Goal: Task Accomplishment & Management: Use online tool/utility

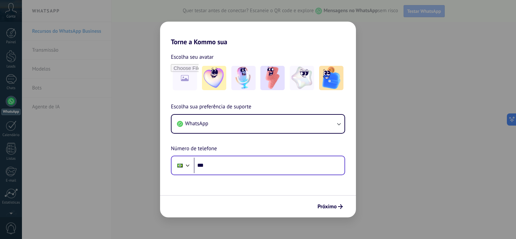
click at [229, 156] on div "Phone ***" at bounding box center [258, 166] width 174 height 20
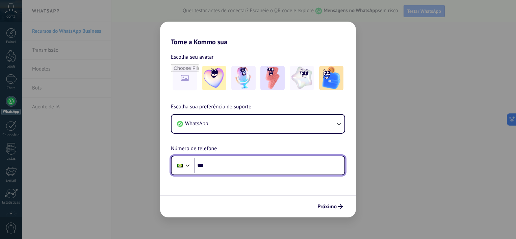
drag, startPoint x: 229, startPoint y: 155, endPoint x: 222, endPoint y: 175, distance: 20.8
click at [222, 175] on div "Phone ***" at bounding box center [258, 166] width 174 height 20
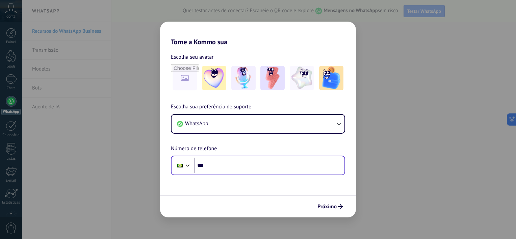
click at [222, 175] on div "Phone ***" at bounding box center [258, 166] width 174 height 20
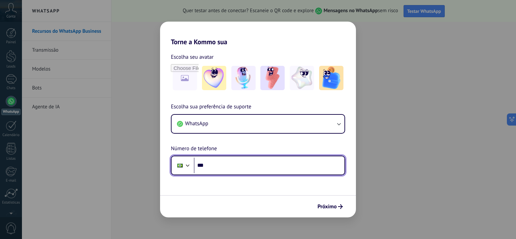
click at [216, 170] on input "***" at bounding box center [269, 166] width 151 height 16
type input "**********"
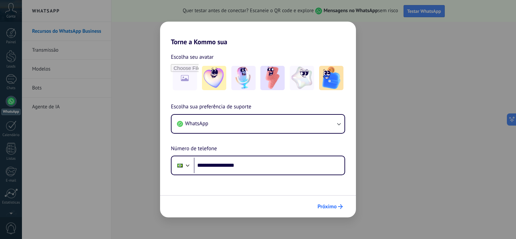
click at [335, 209] on span "Próximo" at bounding box center [327, 206] width 19 height 5
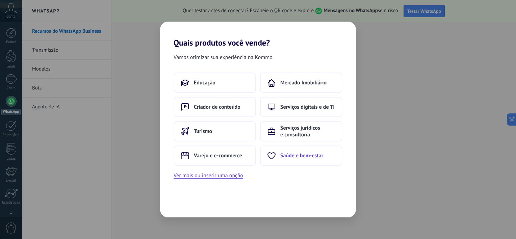
click at [311, 157] on span "Saúde e bem-estar" at bounding box center [302, 155] width 43 height 7
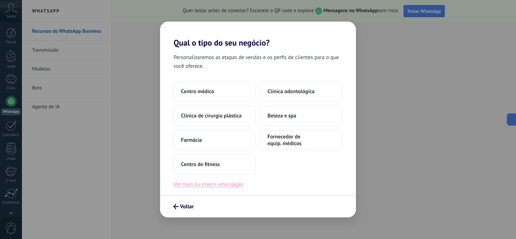
click at [222, 186] on button "Ver mais ou inserir uma opção" at bounding box center [209, 184] width 70 height 9
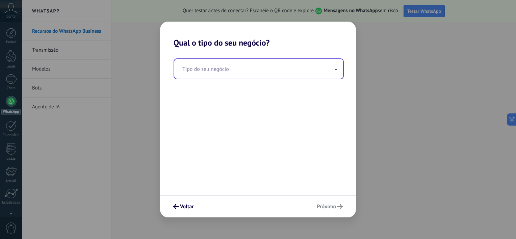
click at [206, 70] on input "text" at bounding box center [258, 69] width 169 height 20
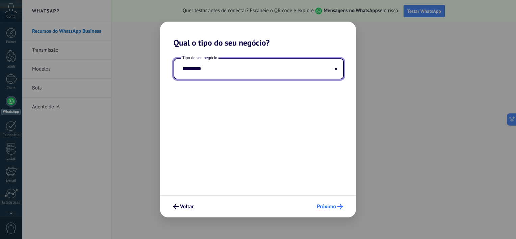
type input "*********"
click at [331, 208] on span "Próximo" at bounding box center [326, 206] width 19 height 5
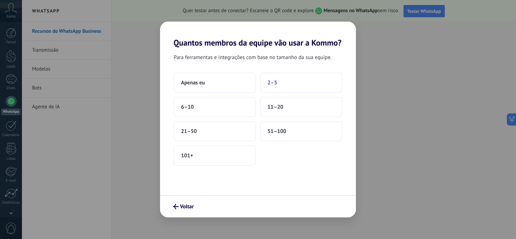
click at [288, 79] on button "2–5" at bounding box center [301, 83] width 82 height 20
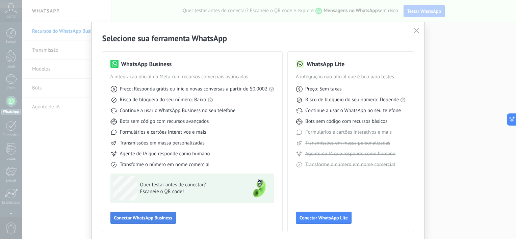
click at [141, 219] on span "Conectar WhatsApp Business" at bounding box center [143, 218] width 58 height 5
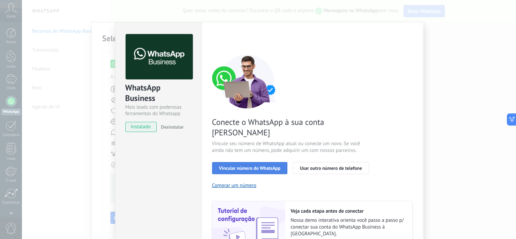
click at [247, 166] on span "Vincular número do WhatsApp" at bounding box center [250, 168] width 62 height 5
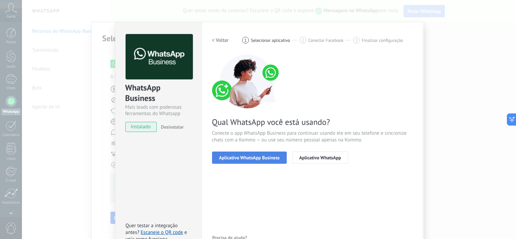
click at [252, 155] on span "Aplicativo WhatsApp Business" at bounding box center [249, 157] width 60 height 5
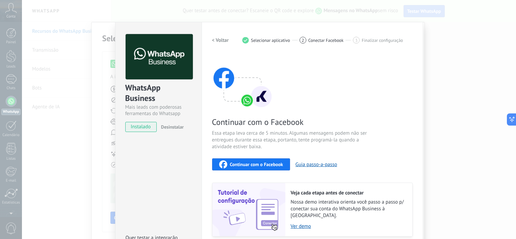
click at [264, 166] on span "Continuar com o Facebook" at bounding box center [256, 164] width 53 height 5
click at [267, 164] on span "Continuar com o Facebook" at bounding box center [256, 164] width 53 height 5
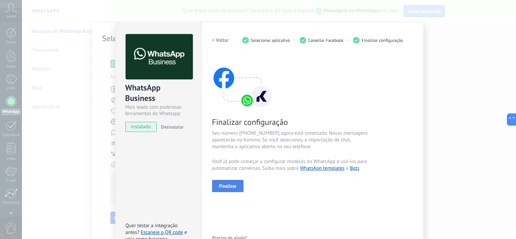
click at [227, 185] on span "Finalizar" at bounding box center [228, 186] width 18 height 5
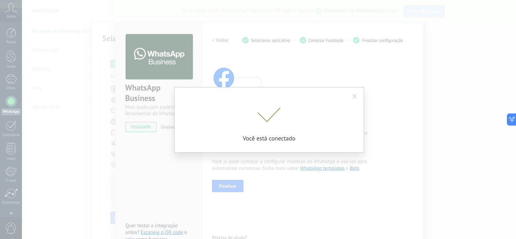
click at [355, 96] on span at bounding box center [355, 96] width 4 height 5
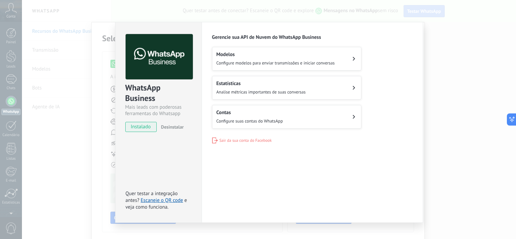
click at [300, 54] on h2 "Modelos" at bounding box center [276, 54] width 118 height 6
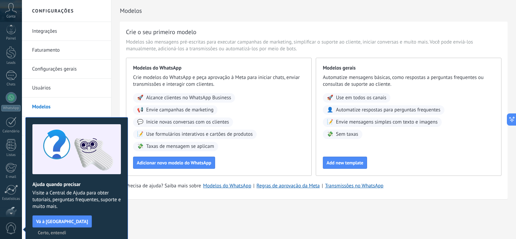
scroll to position [42, 0]
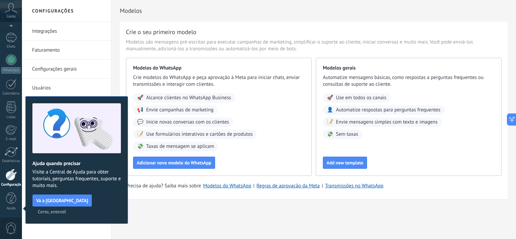
click at [69, 207] on button "Certo, entendi" at bounding box center [52, 212] width 34 height 10
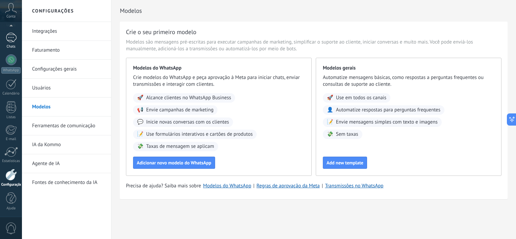
click at [8, 40] on div at bounding box center [11, 38] width 11 height 10
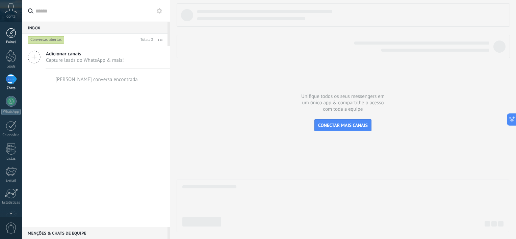
click at [10, 35] on div at bounding box center [11, 33] width 10 height 10
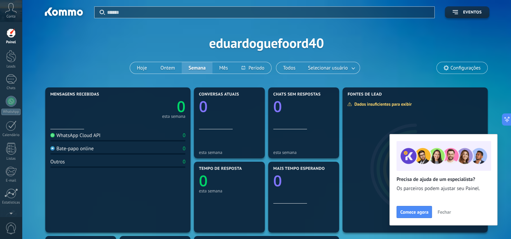
click at [11, 10] on icon at bounding box center [11, 8] width 12 height 10
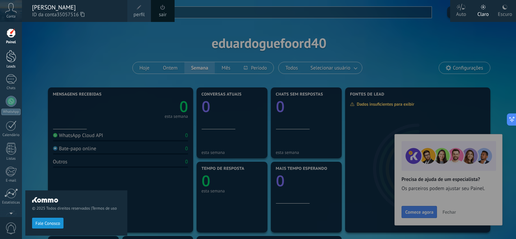
click at [11, 57] on div at bounding box center [11, 56] width 10 height 13
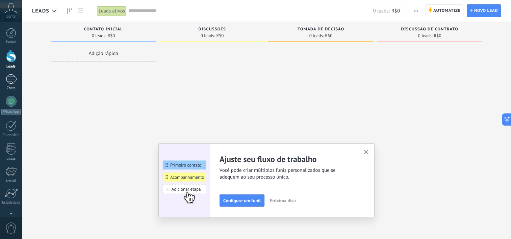
click at [11, 81] on div at bounding box center [11, 79] width 11 height 10
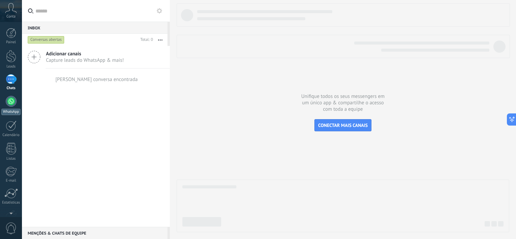
click at [12, 101] on div at bounding box center [11, 101] width 11 height 11
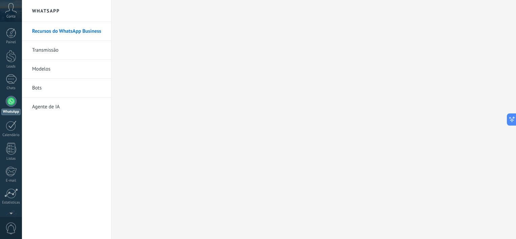
click at [44, 50] on link "Transmissão" at bounding box center [68, 50] width 72 height 19
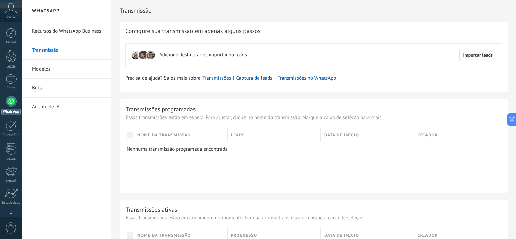
click at [471, 51] on button "Importar leads" at bounding box center [478, 55] width 37 height 12
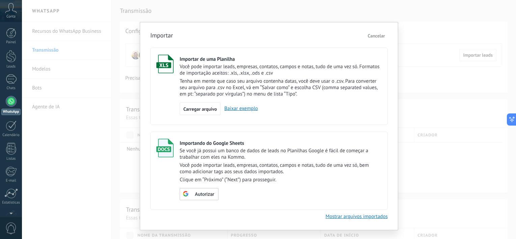
scroll to position [13, 0]
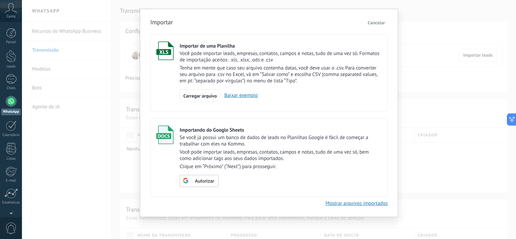
click at [103, 84] on div "Importar Cancelar Importar de uma Planilha Você pode importar leads, empresas, …" at bounding box center [269, 119] width 494 height 239
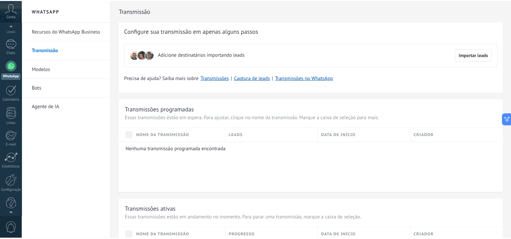
scroll to position [42, 0]
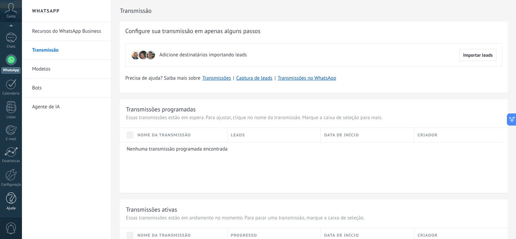
click at [9, 208] on div "Ajuda" at bounding box center [11, 208] width 20 height 4
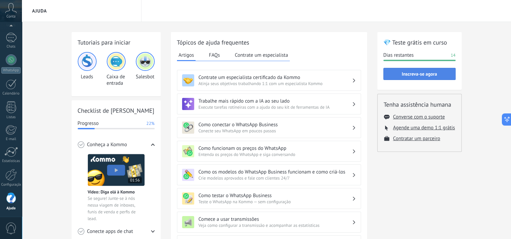
click at [415, 74] on span "Inscreva-se agora" at bounding box center [419, 74] width 35 height 5
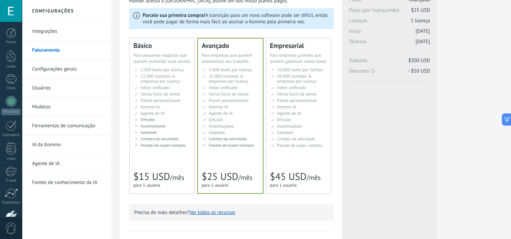
scroll to position [46, 0]
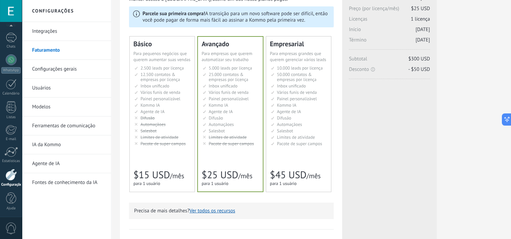
click at [19, 12] on div at bounding box center [11, 11] width 22 height 22
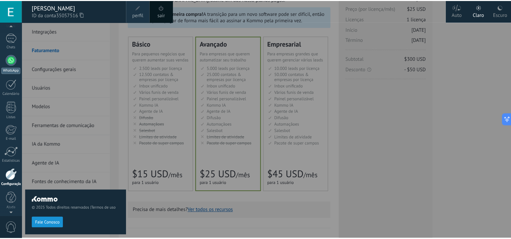
scroll to position [36, 0]
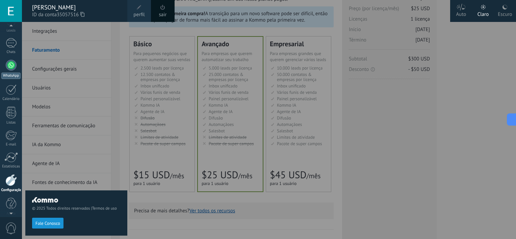
click at [11, 68] on div at bounding box center [11, 65] width 11 height 11
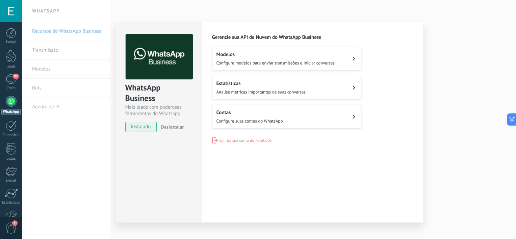
click at [278, 122] on span "Configure suas contas do WhatsApp" at bounding box center [250, 121] width 67 height 6
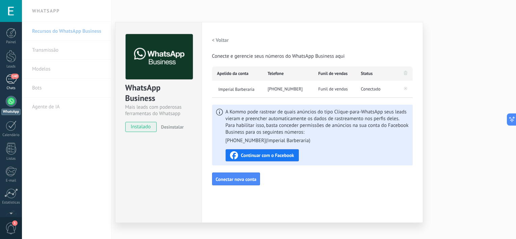
click at [13, 83] on div "140" at bounding box center [11, 79] width 11 height 10
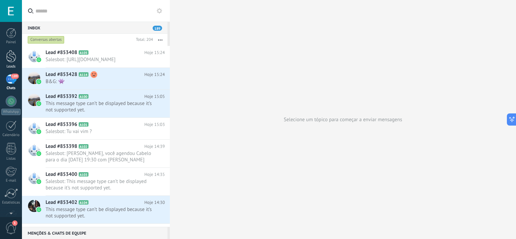
click at [11, 60] on div at bounding box center [11, 56] width 10 height 13
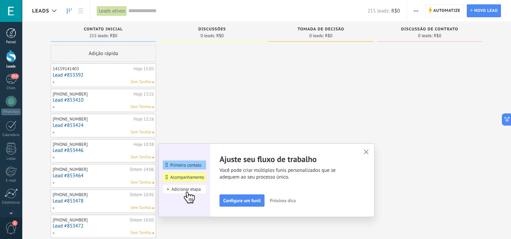
click at [11, 37] on div at bounding box center [11, 33] width 10 height 10
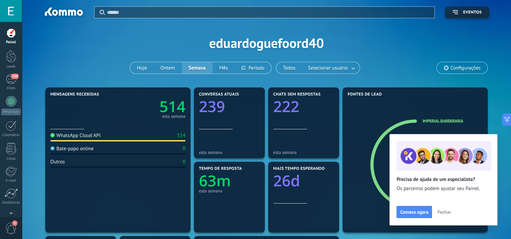
click at [446, 216] on button "Fechar" at bounding box center [445, 212] width 20 height 10
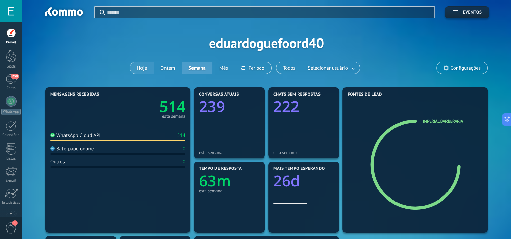
click at [139, 69] on button "Hoje" at bounding box center [142, 67] width 24 height 11
